Goal: Task Accomplishment & Management: Manage account settings

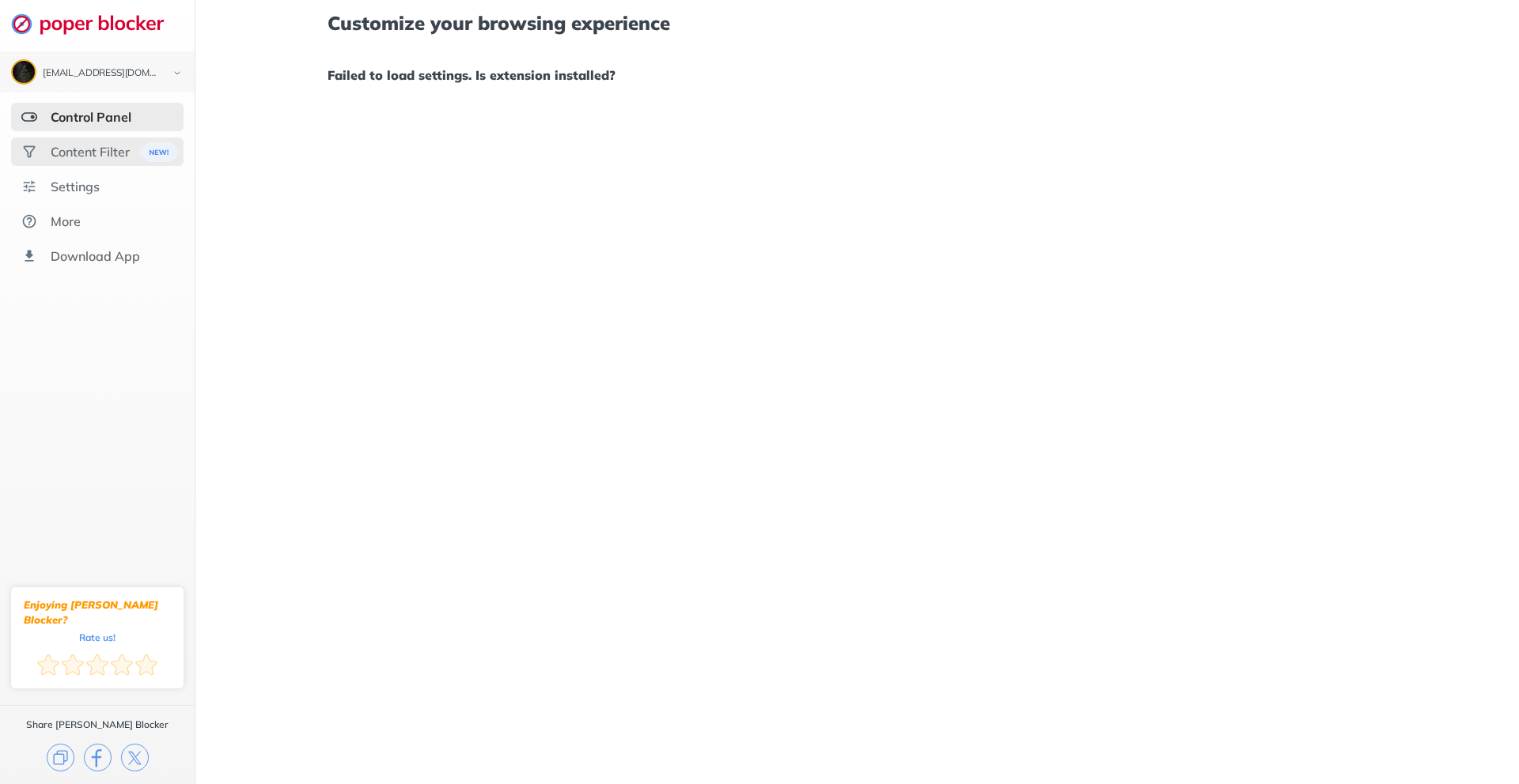
click at [96, 147] on div "Content Filter" at bounding box center [90, 152] width 79 height 16
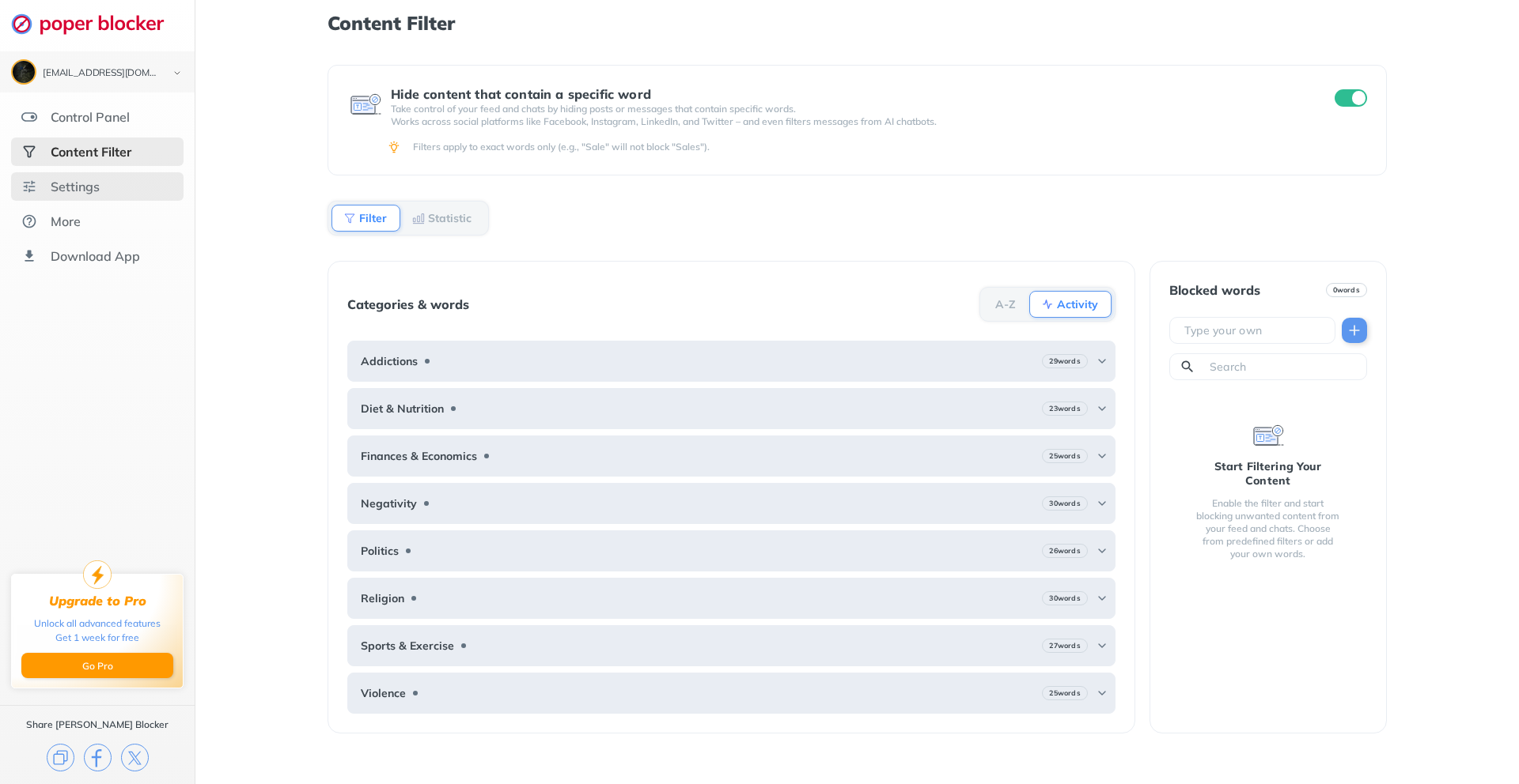
click at [99, 179] on div "Settings" at bounding box center [98, 186] width 172 height 29
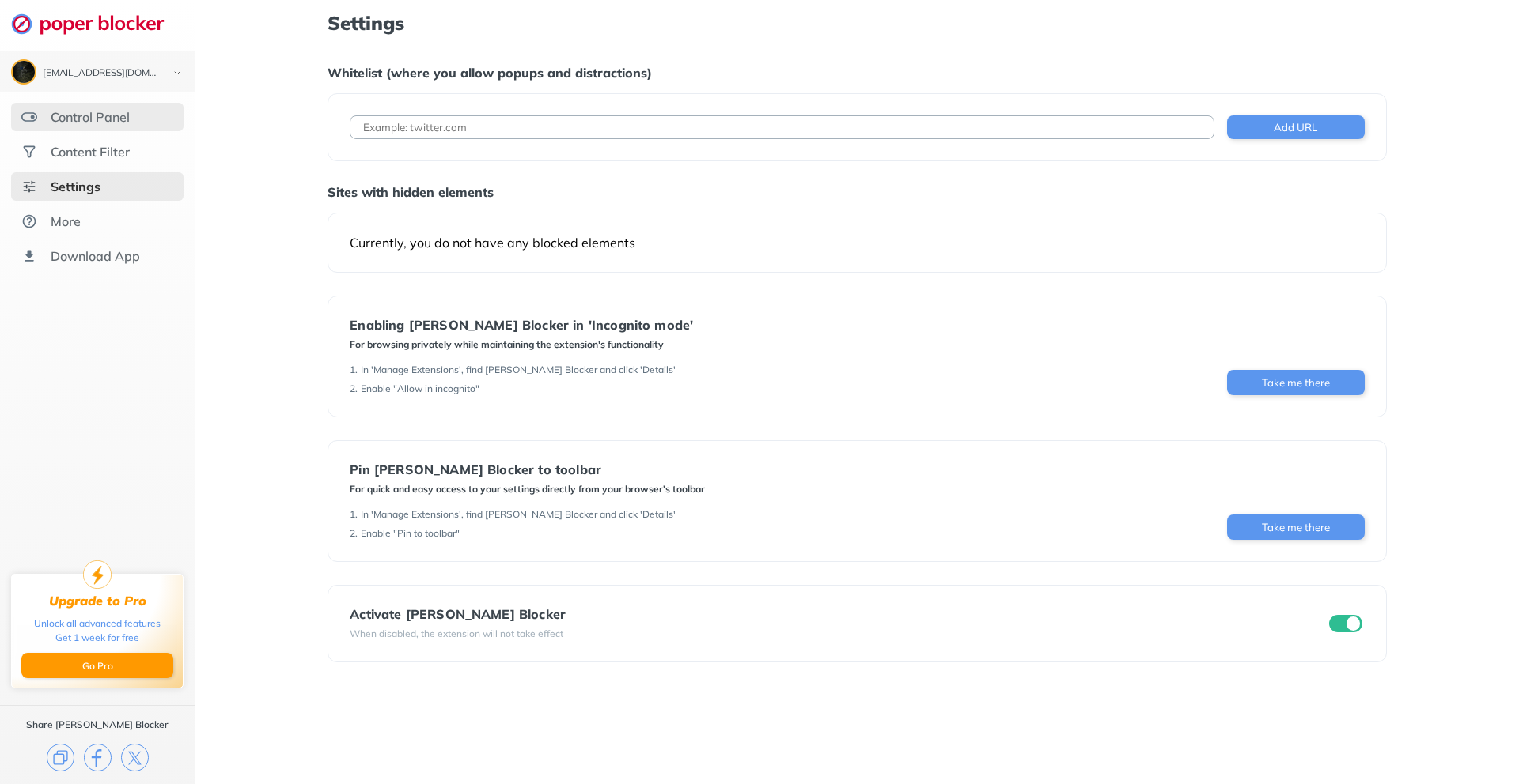
click at [125, 121] on div "Control Panel" at bounding box center [90, 117] width 79 height 16
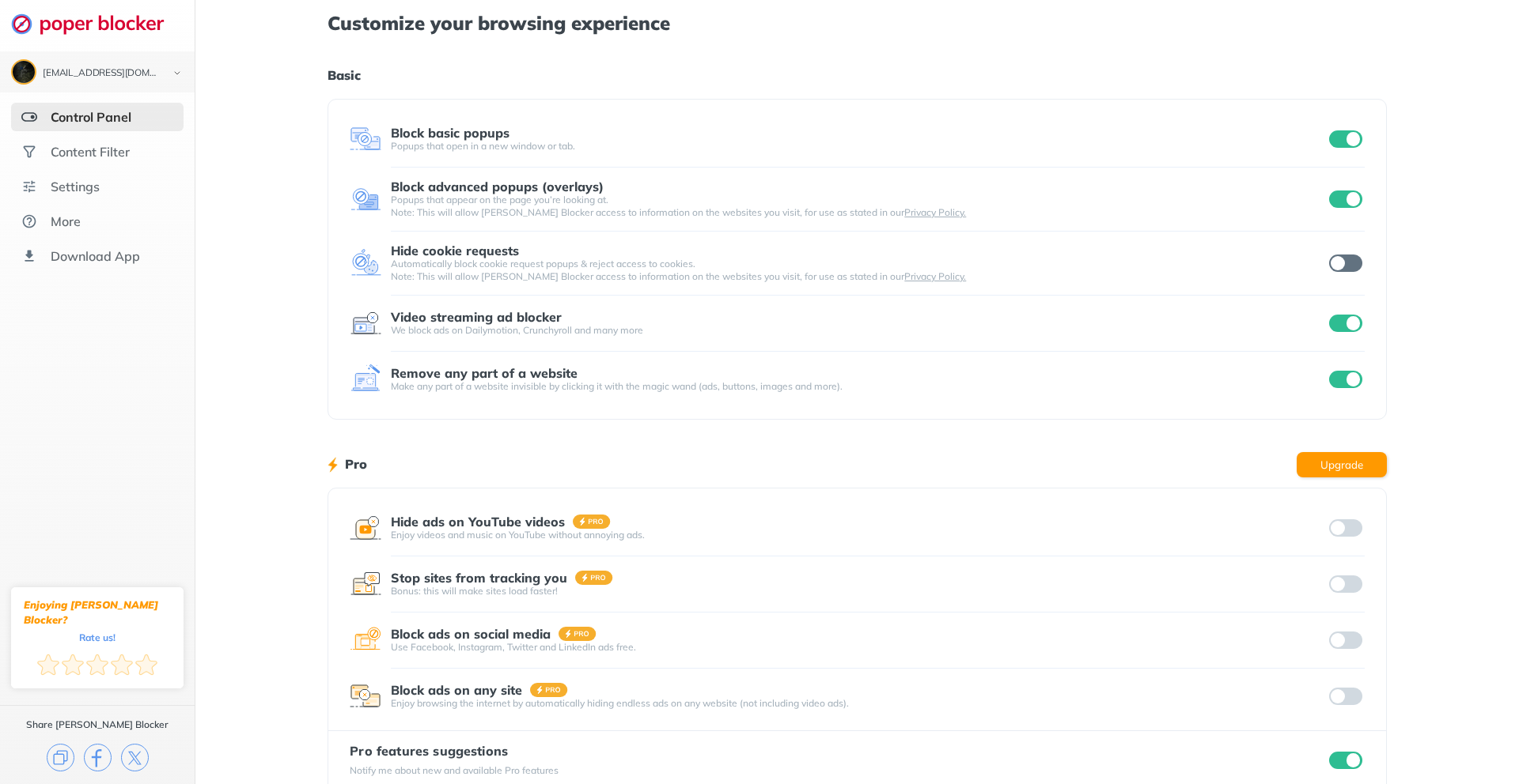
click at [1337, 268] on input "checkbox" at bounding box center [1345, 263] width 33 height 17
